Goal: Check status

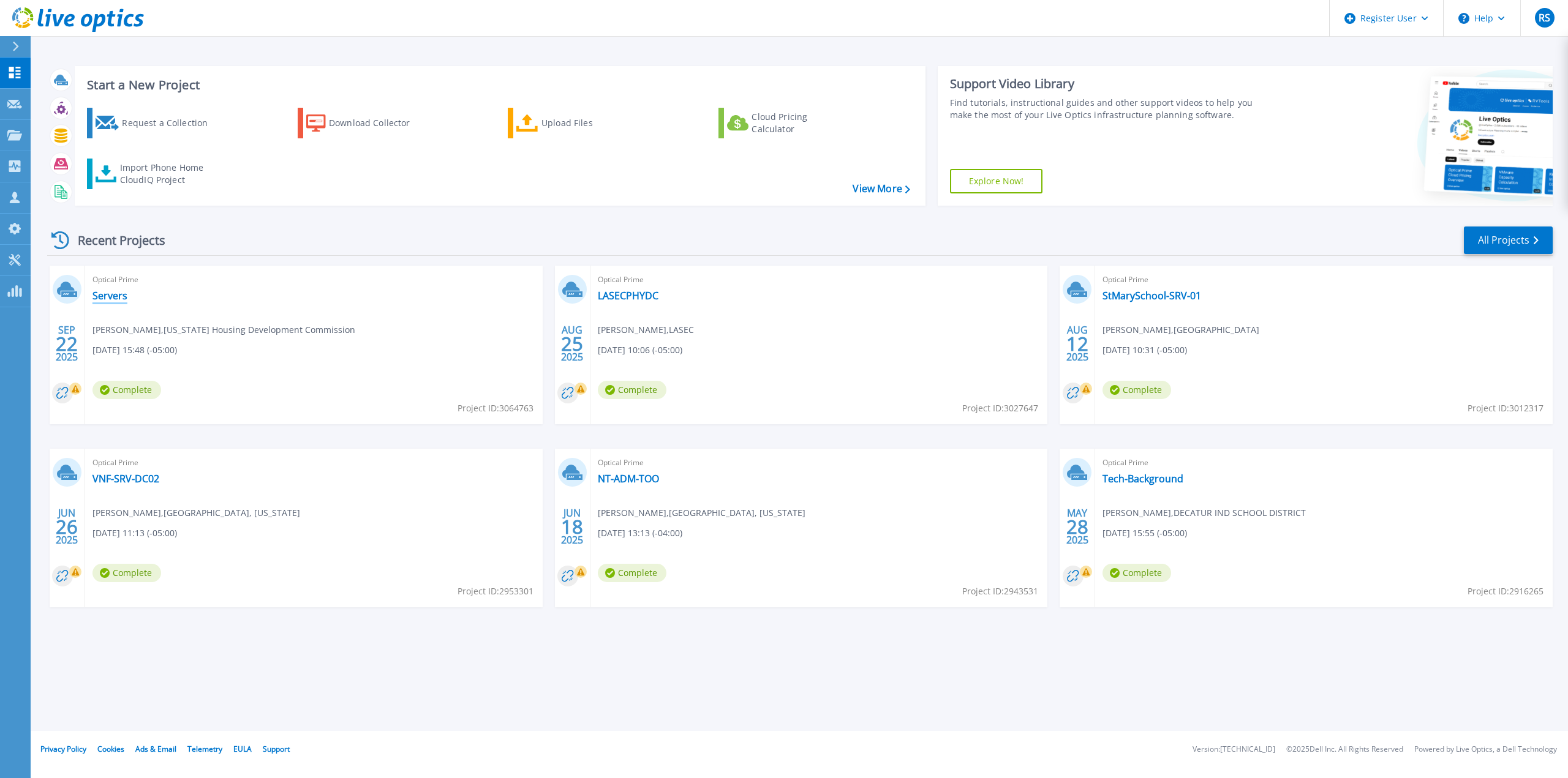
click at [117, 299] on link "Servers" at bounding box center [110, 295] width 35 height 13
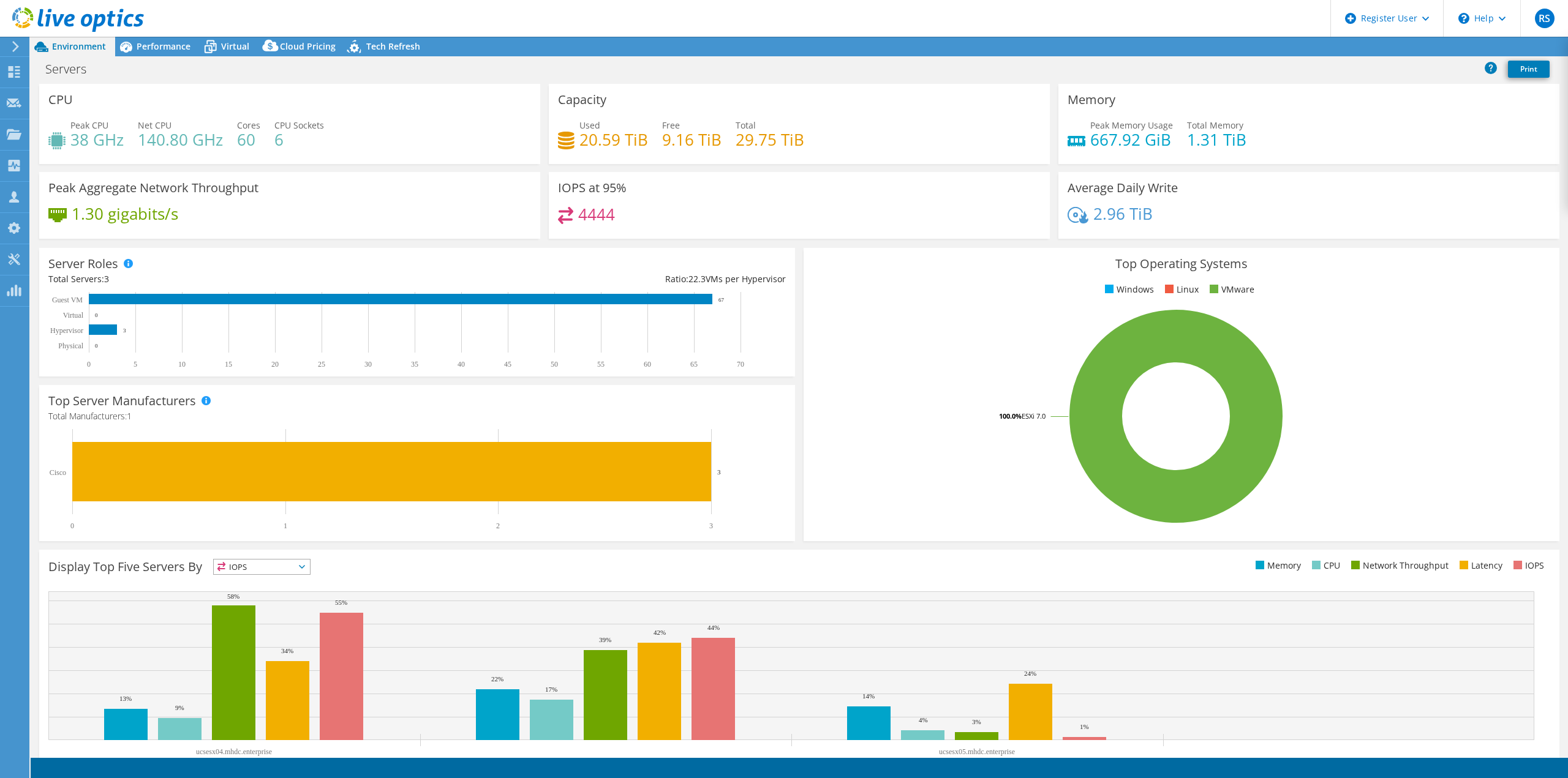
select select "USD"
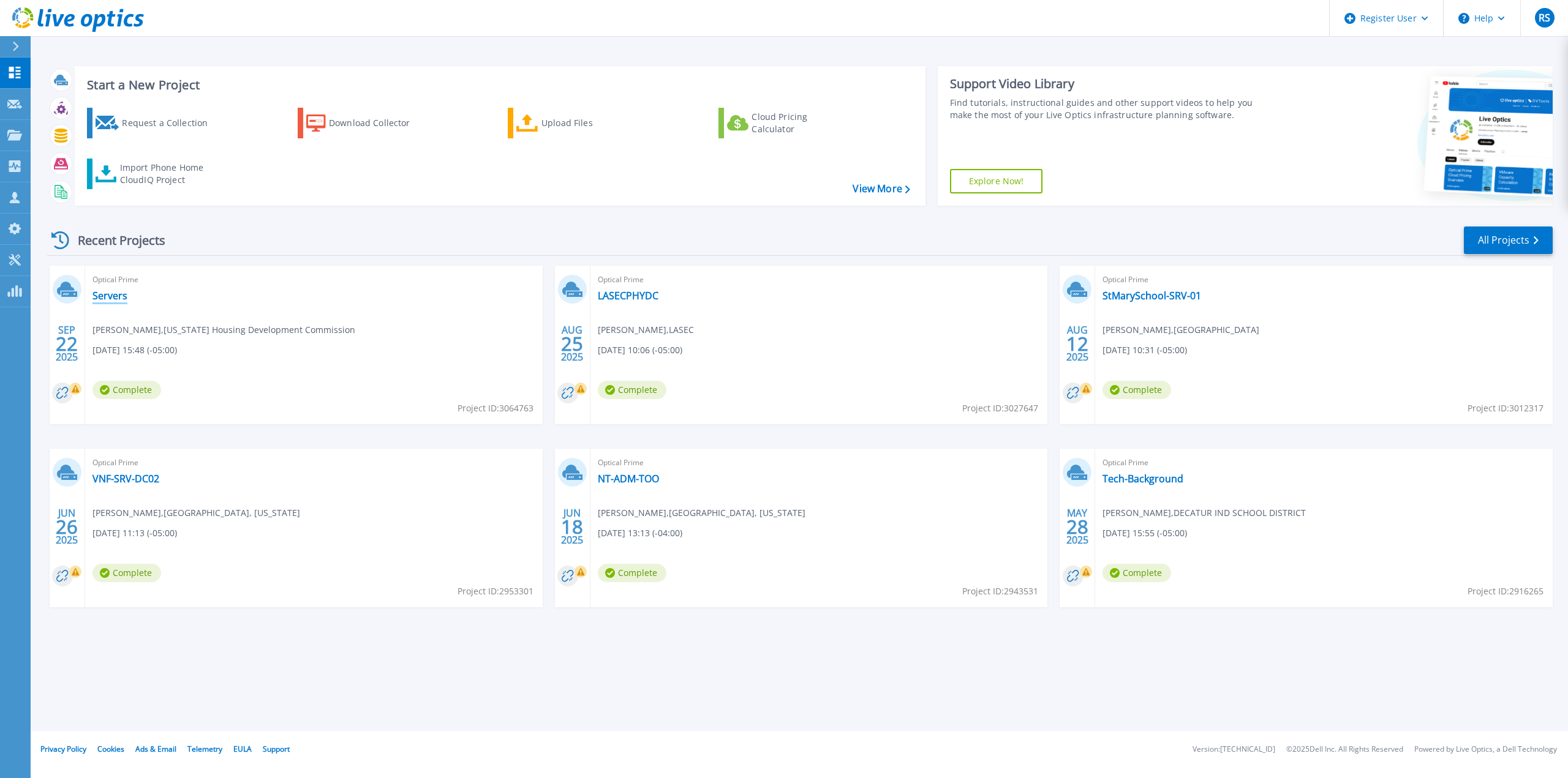
click at [119, 297] on link "Servers" at bounding box center [110, 295] width 35 height 13
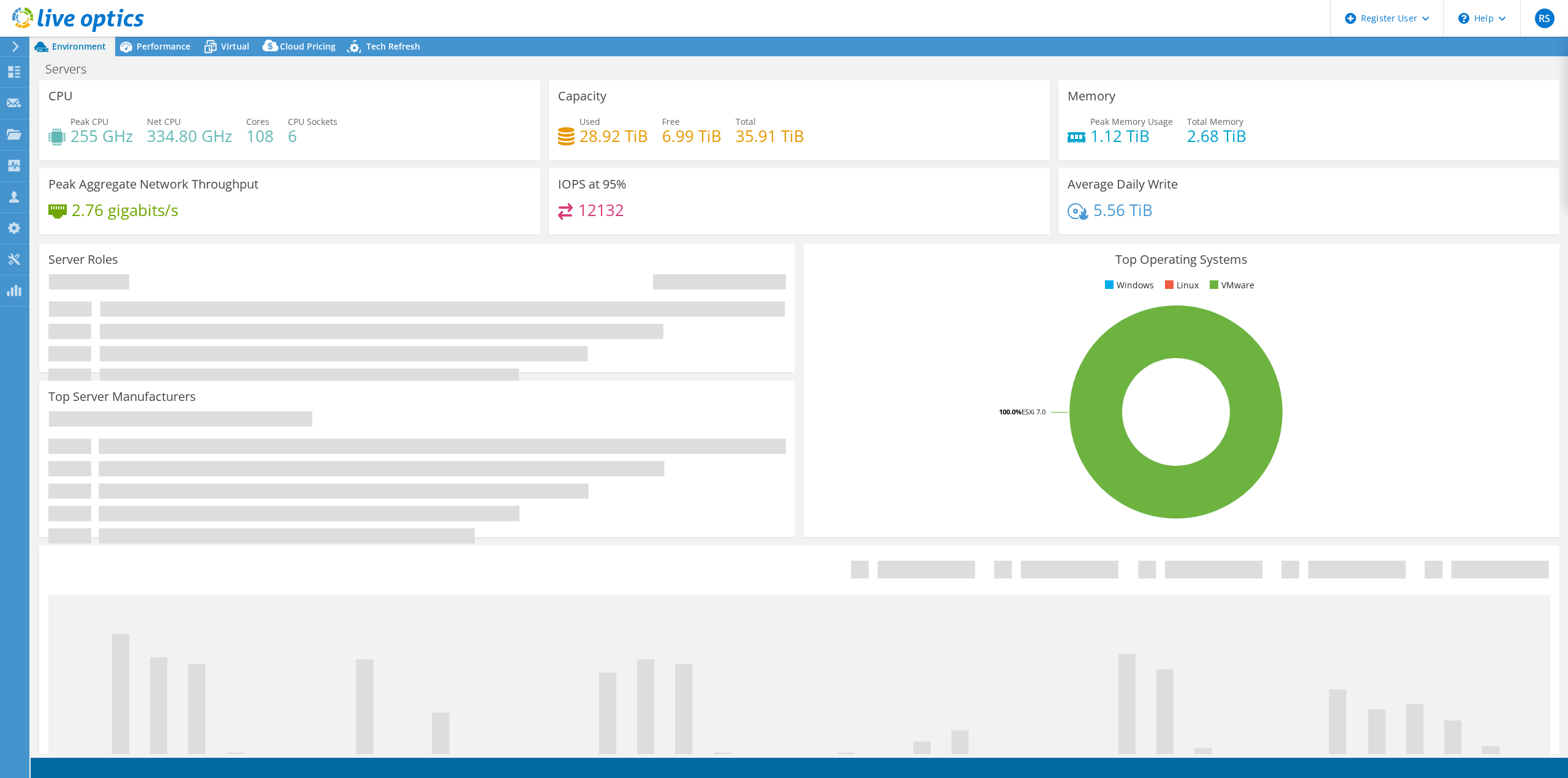
select select "USD"
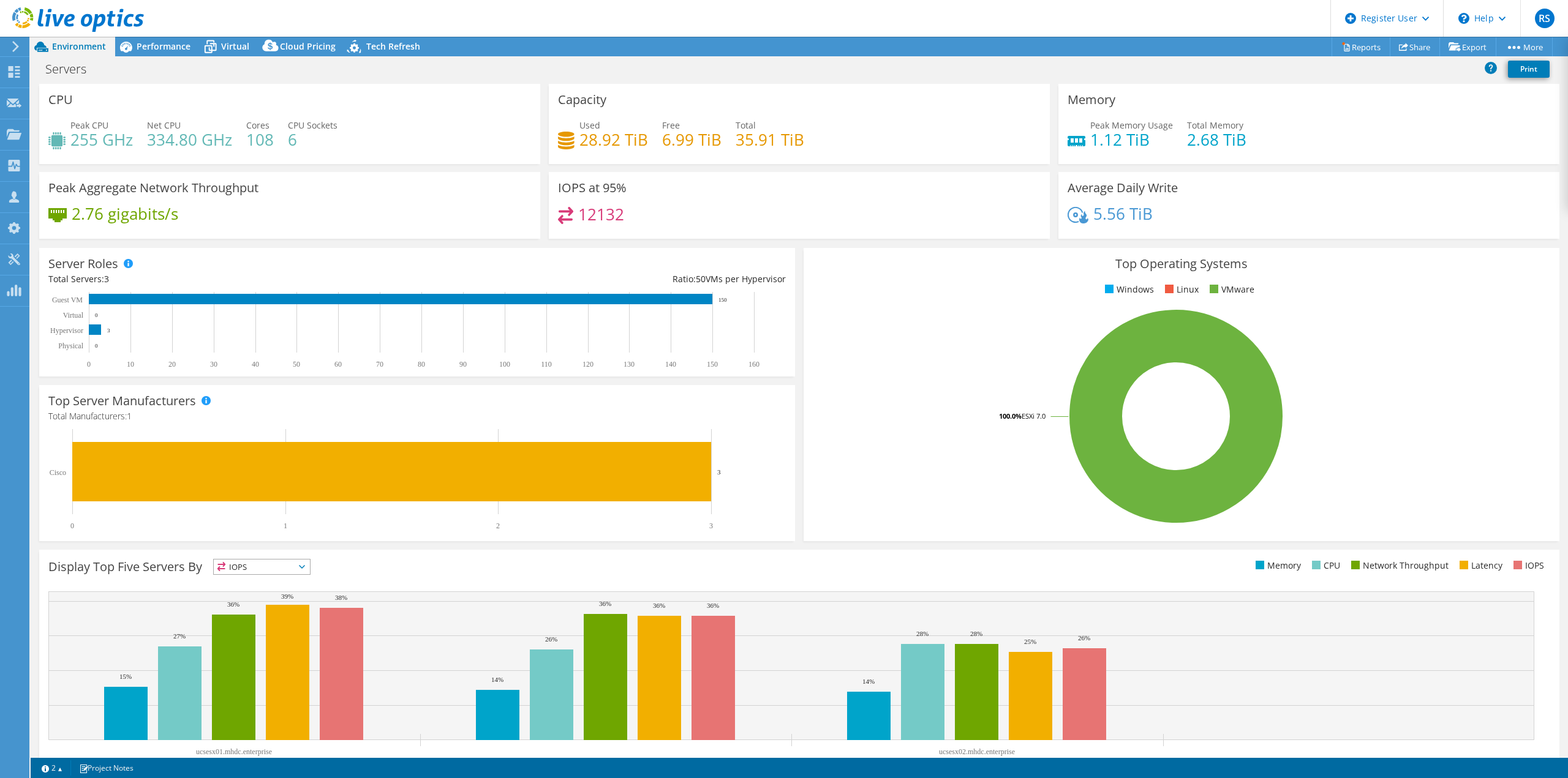
click at [898, 313] on rect at bounding box center [1176, 416] width 726 height 214
click at [586, 249] on div "Server Roles Physical Servers represent bare metal servers that were targets of…" at bounding box center [417, 312] width 756 height 129
